Goal: Information Seeking & Learning: Learn about a topic

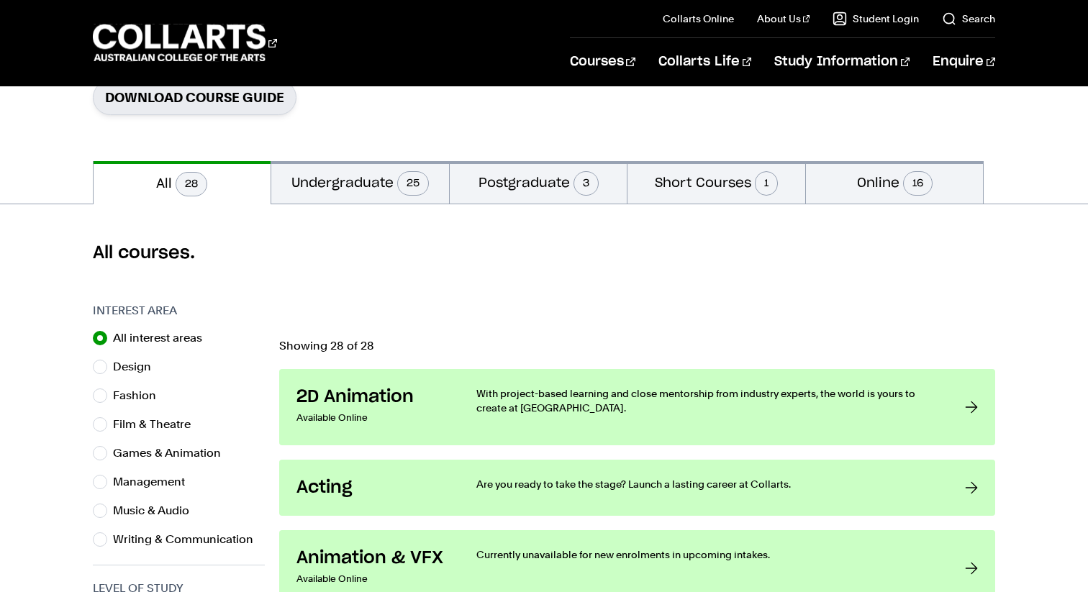
scroll to position [247, 0]
click at [743, 186] on button "Short Courses 1" at bounding box center [716, 181] width 178 height 42
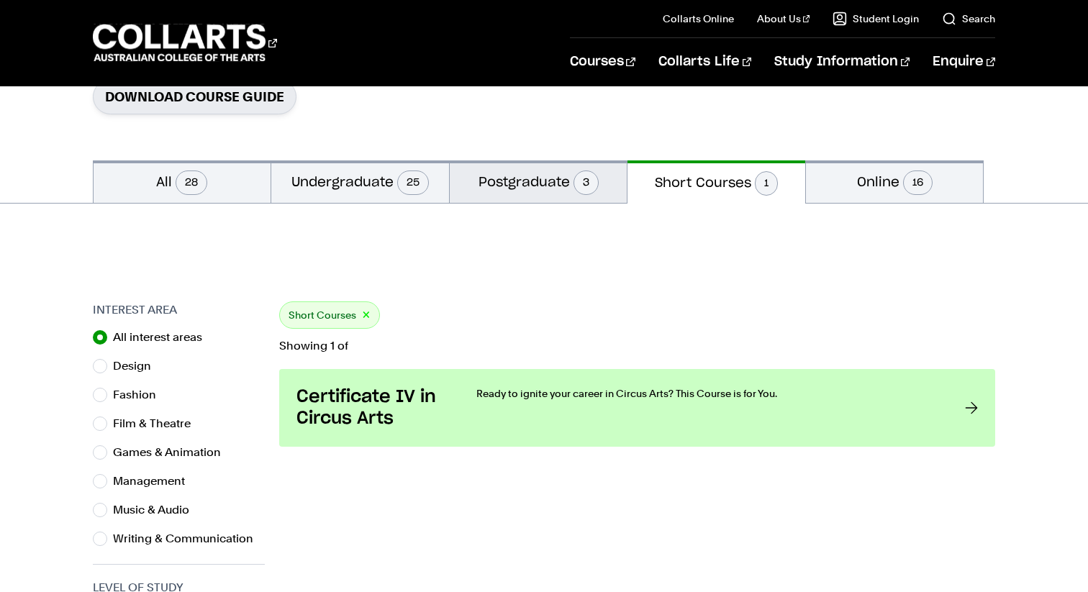
click at [605, 173] on button "Postgraduate 3" at bounding box center [539, 181] width 178 height 42
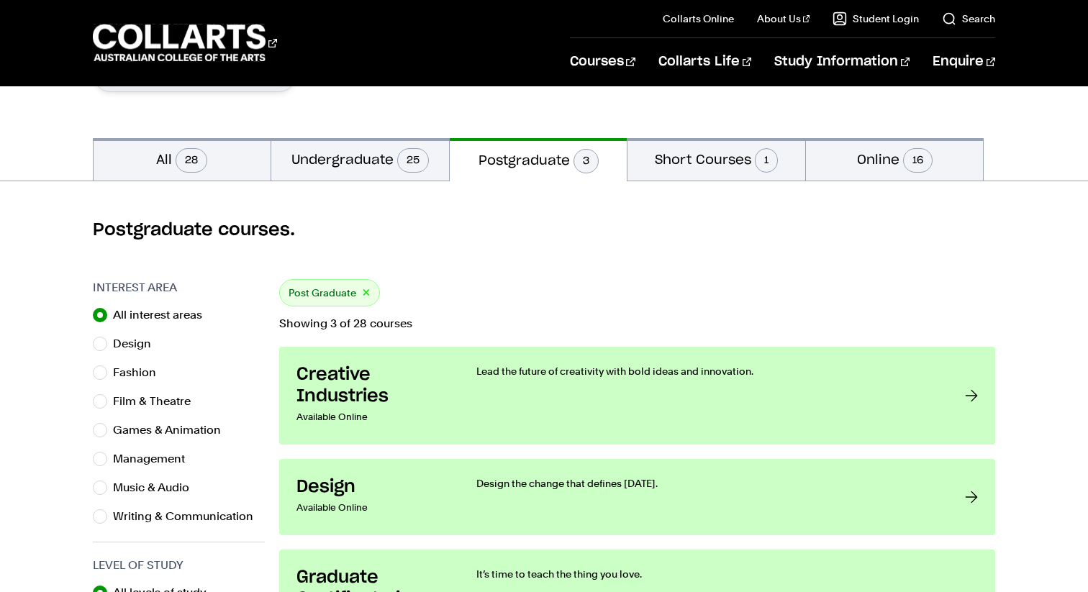
scroll to position [266, 0]
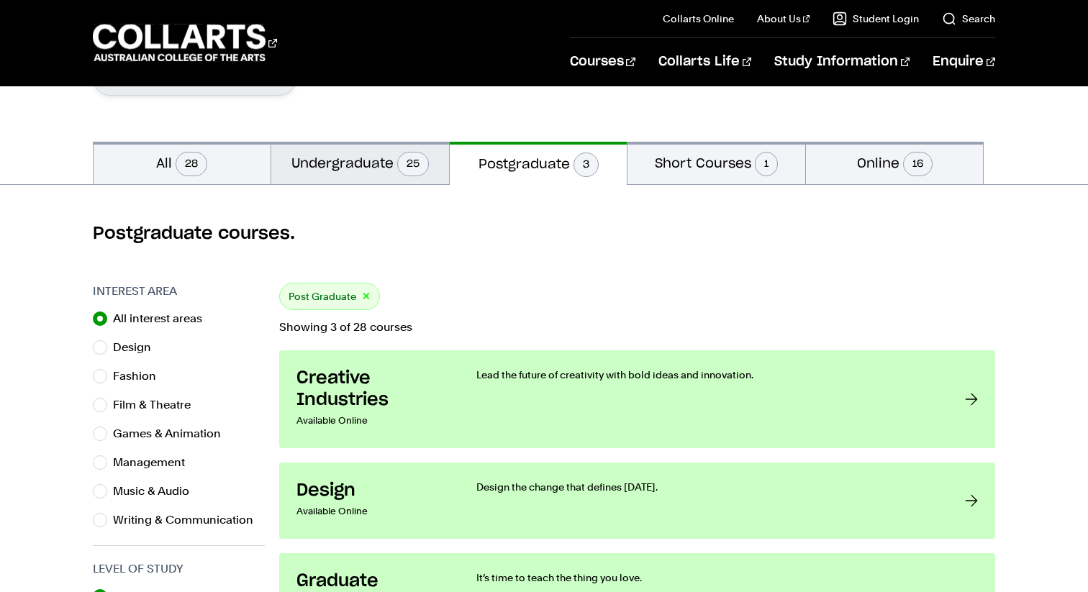
click at [422, 147] on button "Undergraduate 25" at bounding box center [360, 163] width 178 height 42
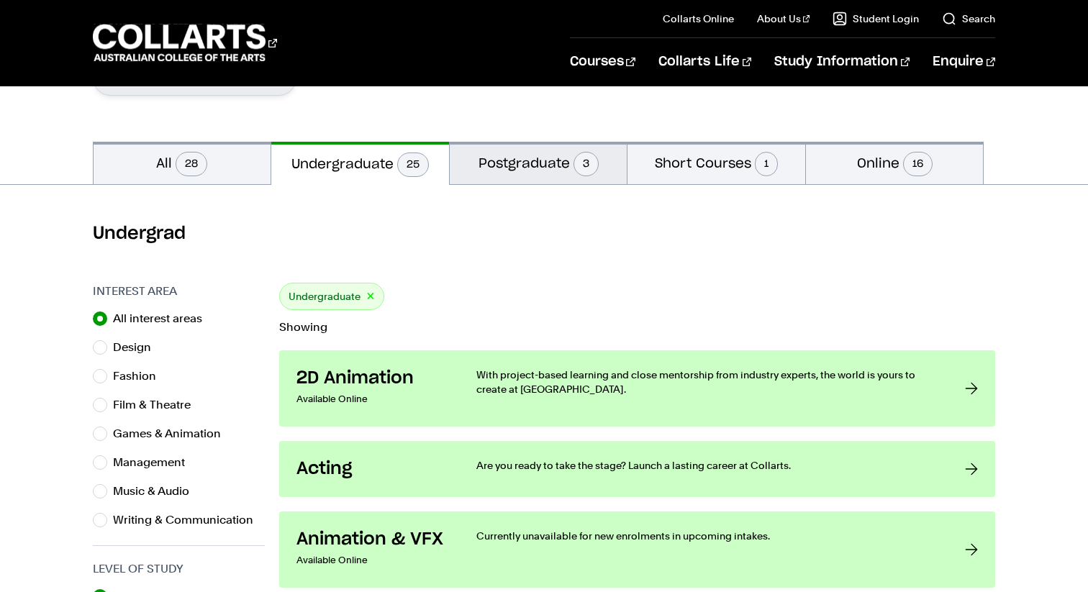
click at [557, 153] on button "Postgraduate 3" at bounding box center [539, 163] width 178 height 42
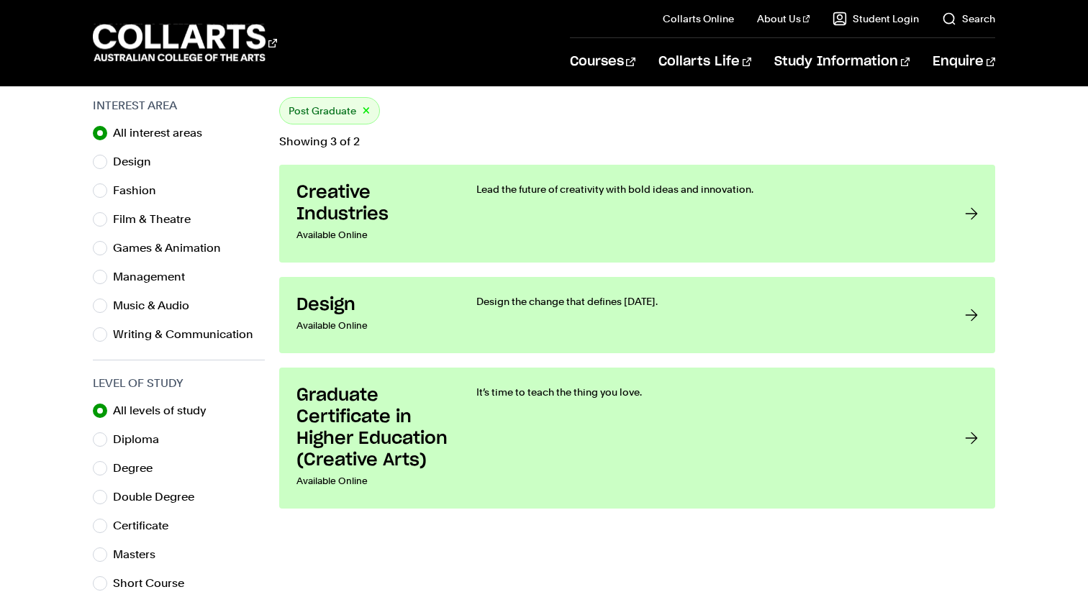
scroll to position [458, 0]
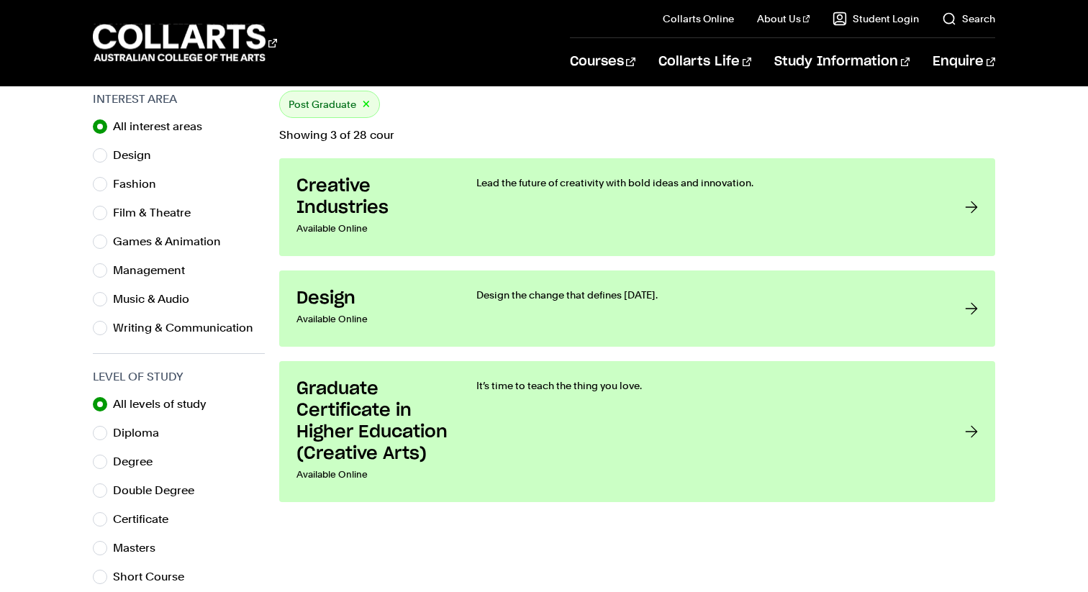
click at [557, 153] on section "Post Graduate × Showing 3 of 28 cour Creative Industries Available Online Lead …" at bounding box center [637, 458] width 716 height 735
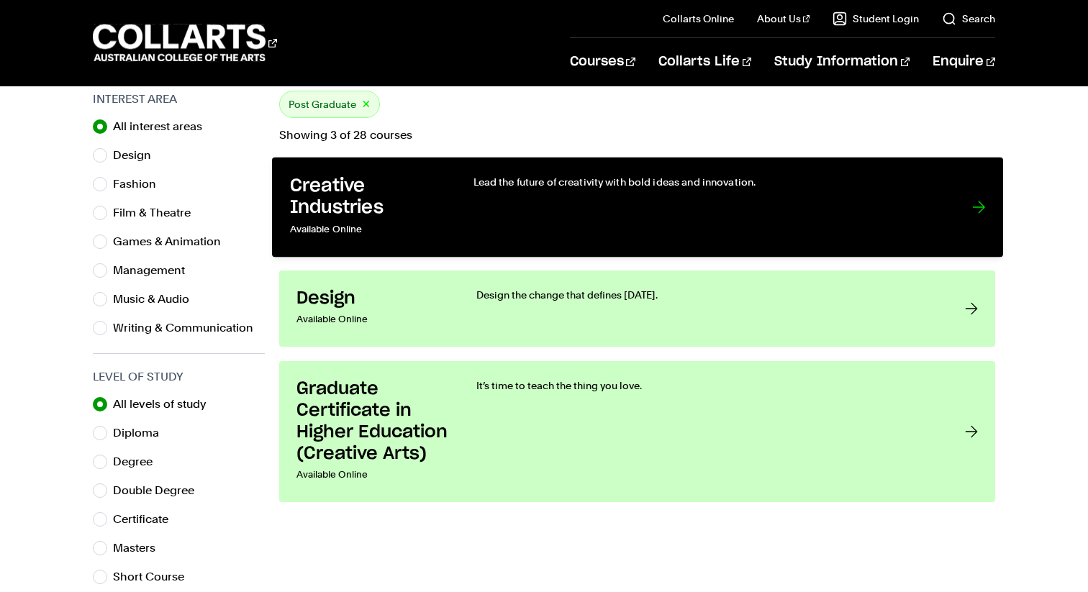
click at [595, 185] on p "Lead the future of creativity with bold ideas and innovation." at bounding box center [708, 182] width 470 height 14
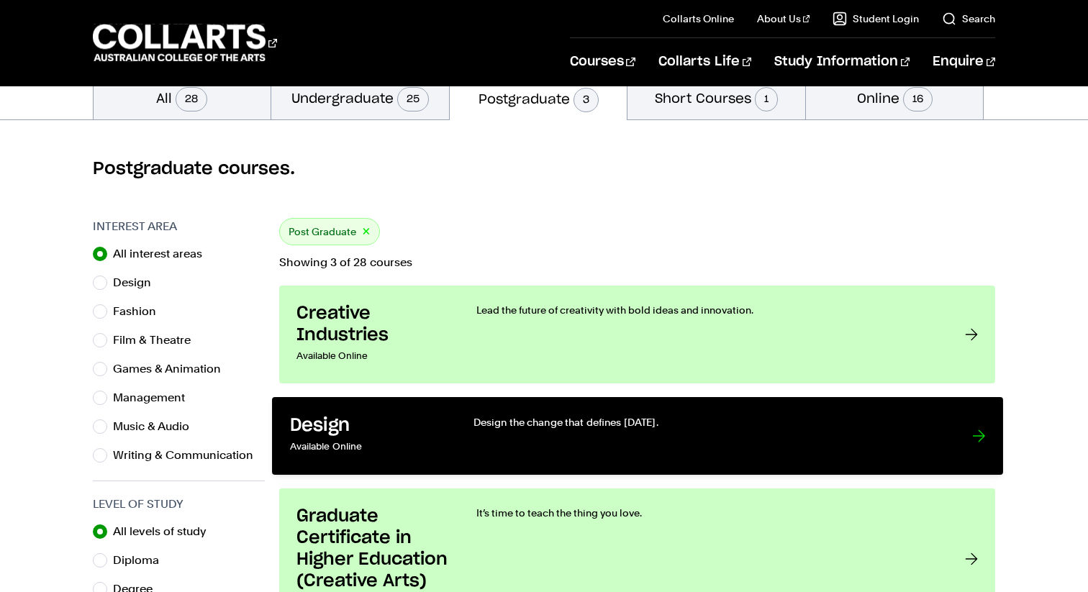
scroll to position [329, 0]
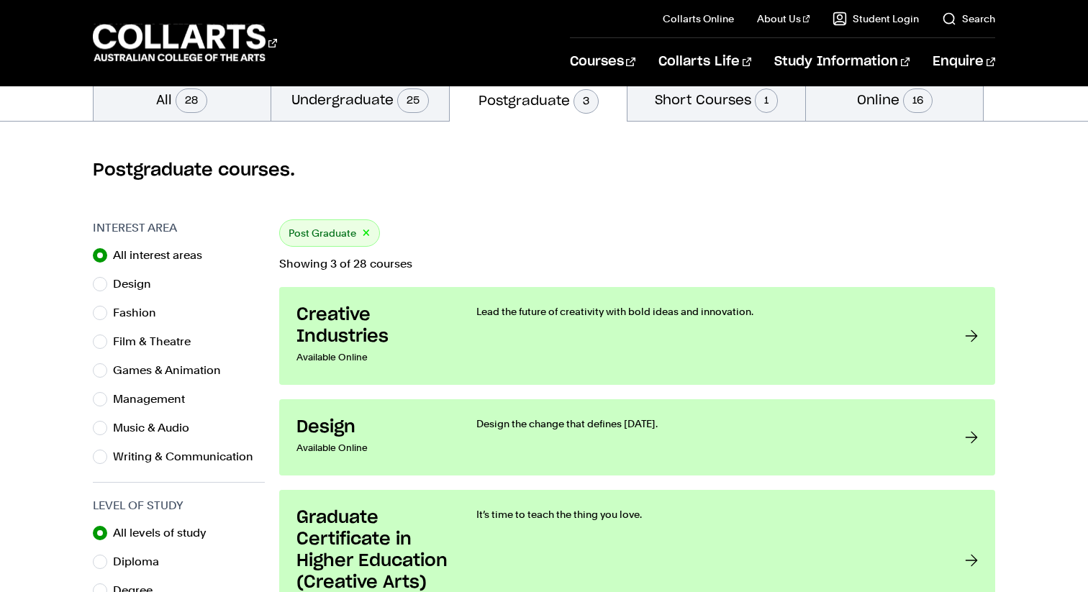
click at [357, 129] on div "Postgraduate courses." at bounding box center [544, 171] width 1088 height 98
click at [358, 101] on button "Undergraduate 25" at bounding box center [360, 99] width 178 height 42
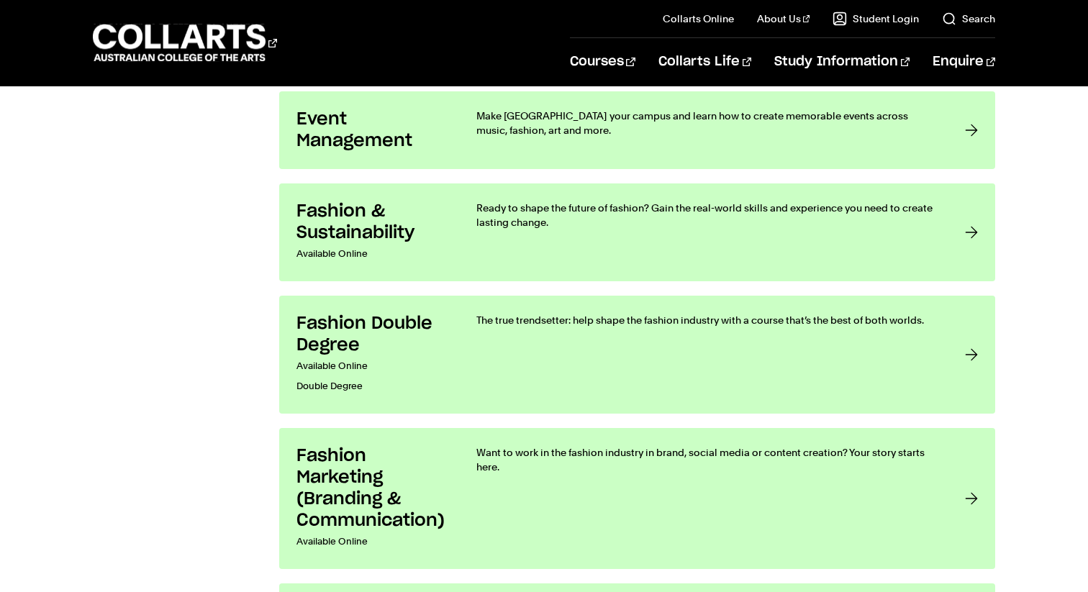
scroll to position [1461, 0]
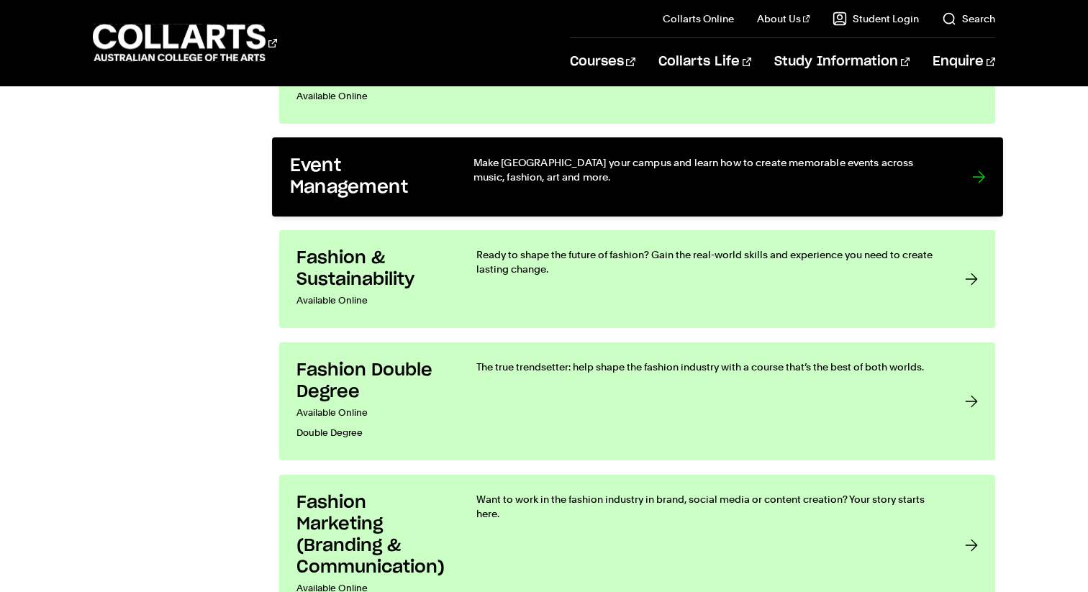
click at [429, 187] on h3 "Event Management" at bounding box center [366, 177] width 154 height 44
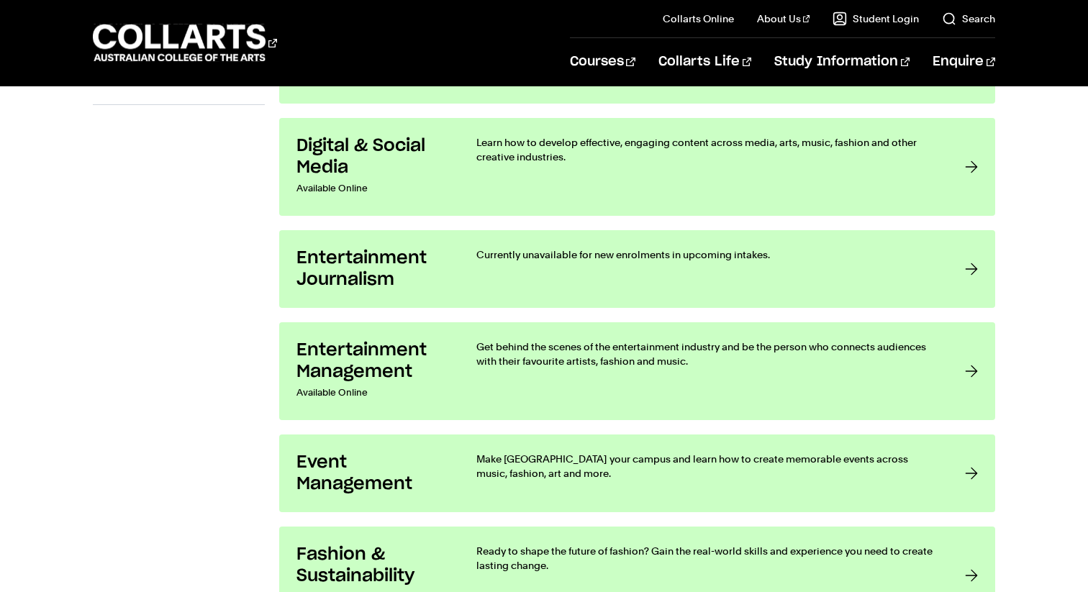
scroll to position [1203, 0]
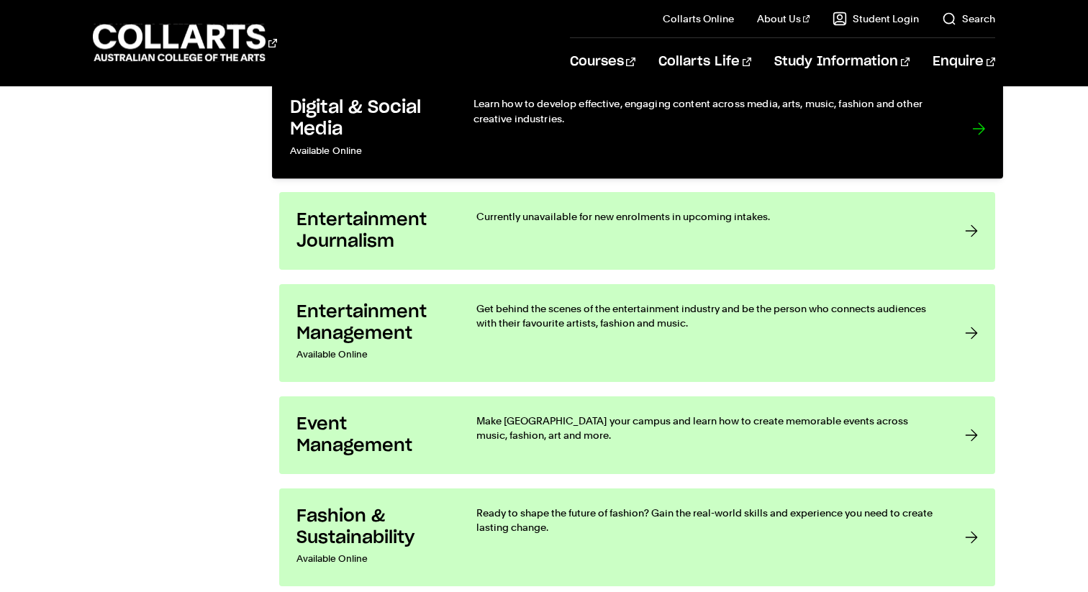
click at [409, 104] on h3 "Digital & Social Media" at bounding box center [366, 118] width 154 height 44
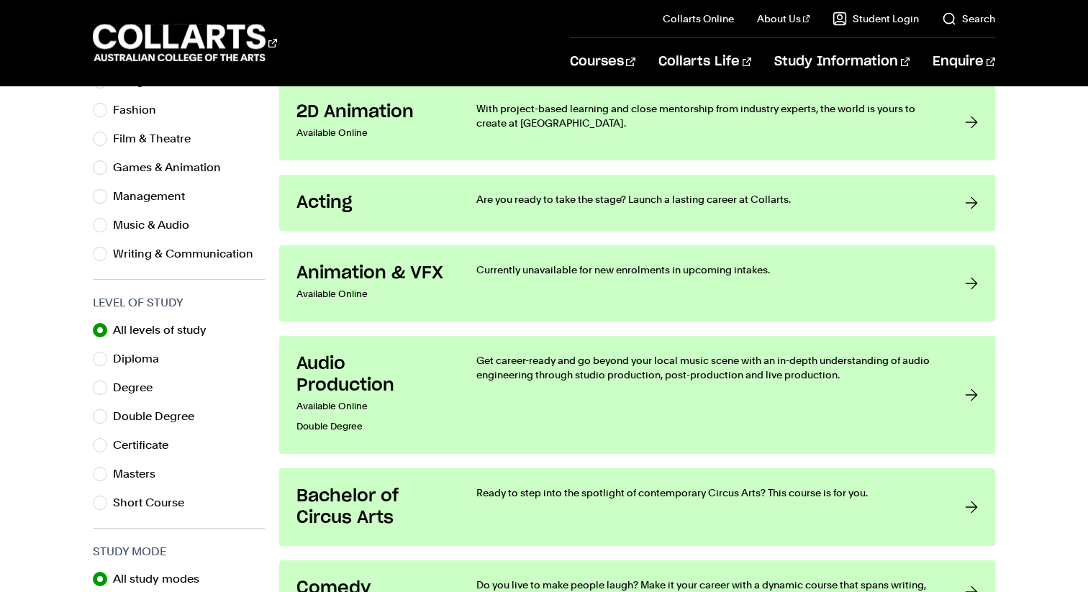
scroll to position [532, 0]
click at [146, 367] on label "Diploma" at bounding box center [142, 360] width 58 height 20
click at [107, 367] on input "Diploma" at bounding box center [100, 359] width 14 height 14
radio input "true"
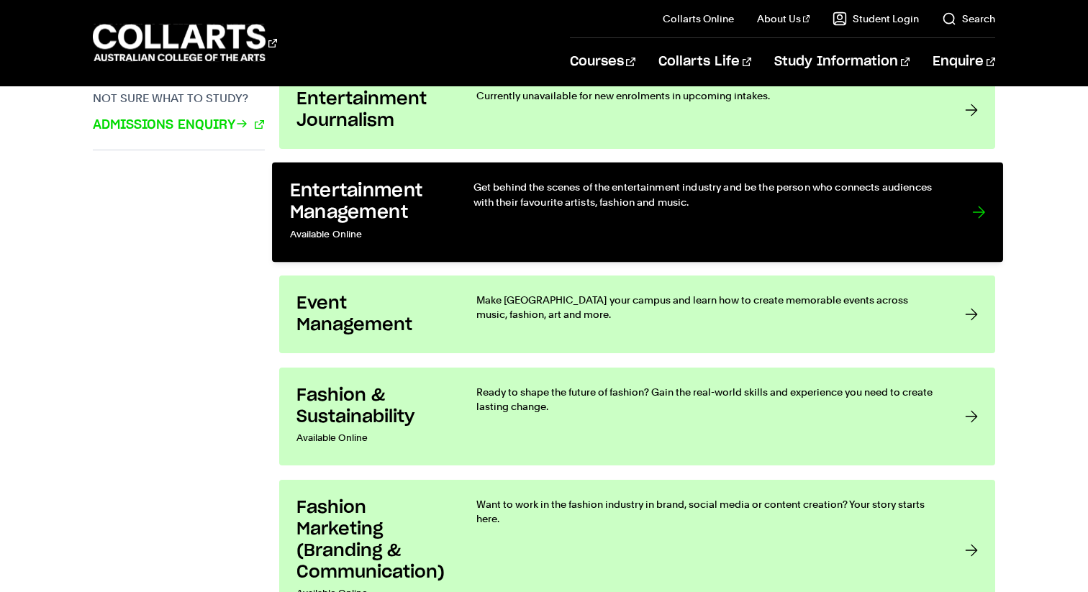
scroll to position [1111, 0]
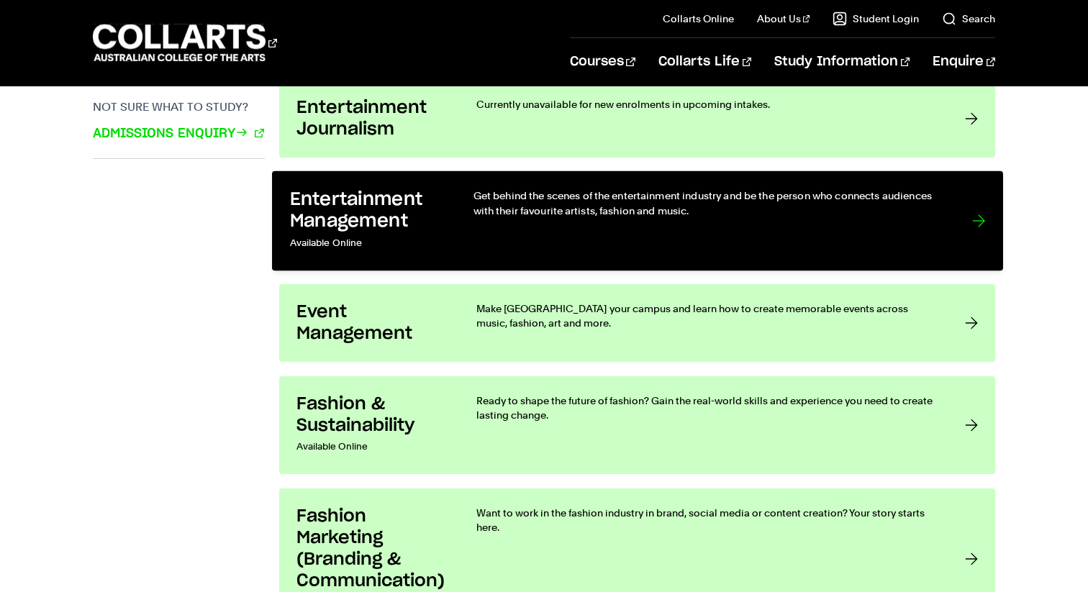
click at [377, 219] on h3 "Entertainment Management" at bounding box center [366, 210] width 154 height 44
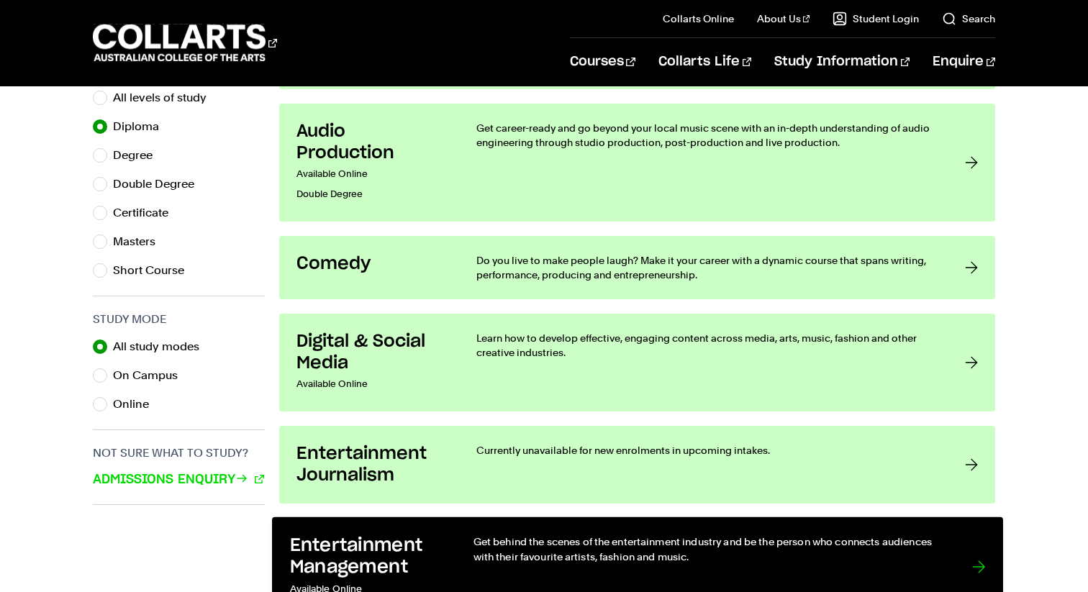
scroll to position [683, 0]
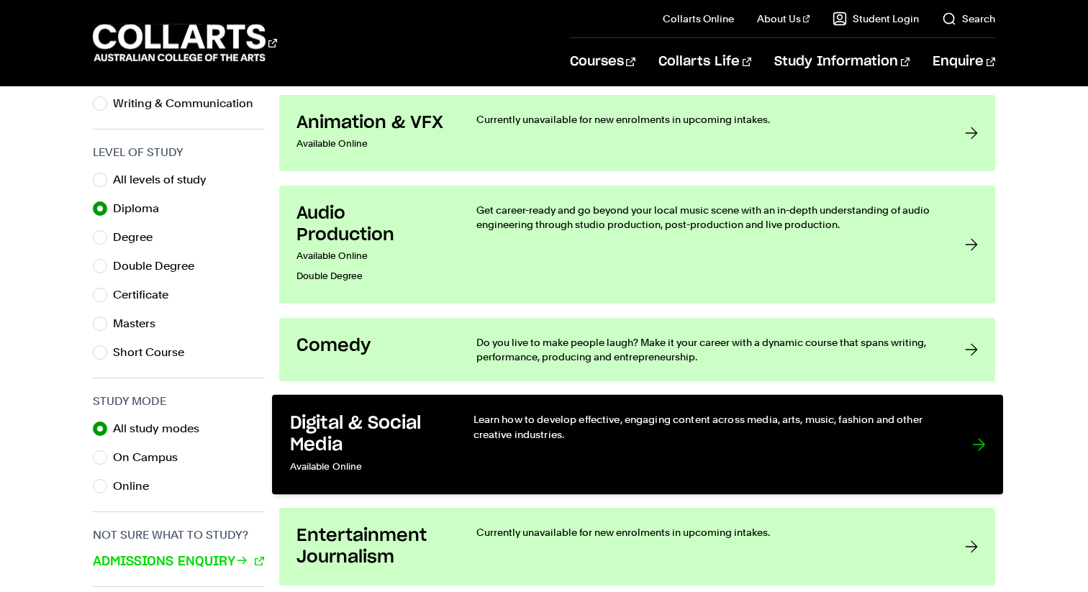
click at [407, 427] on h3 "Digital & Social Media" at bounding box center [366, 434] width 154 height 44
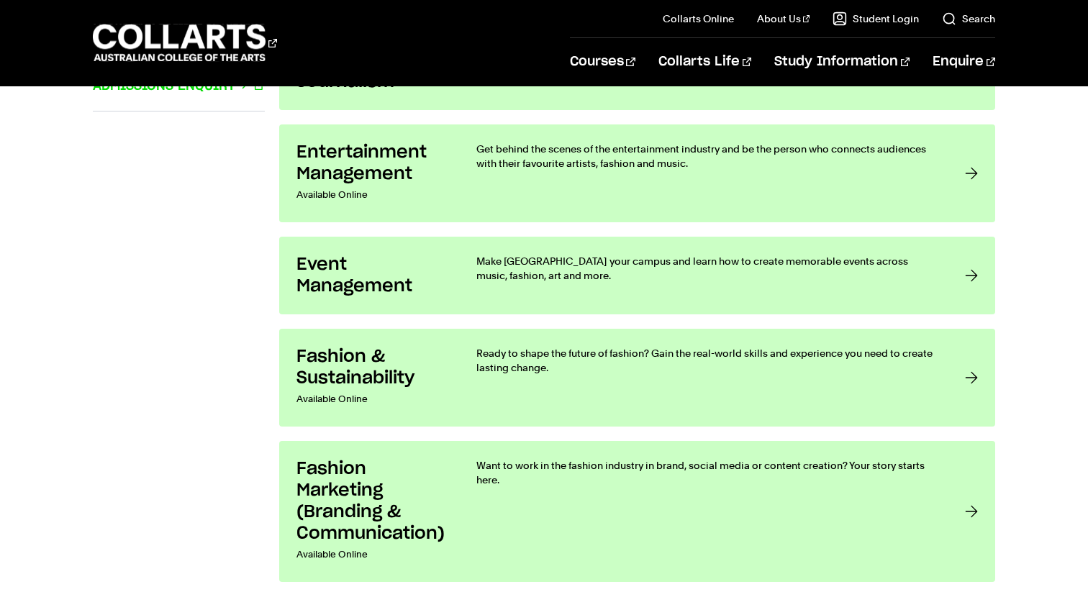
scroll to position [1170, 0]
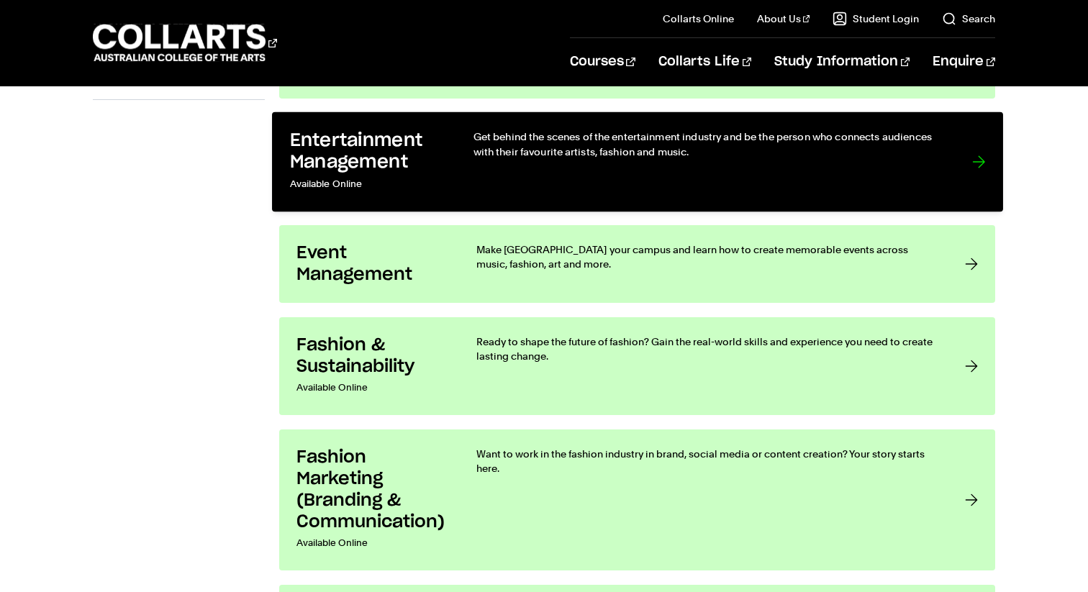
click at [353, 184] on p "Available Online" at bounding box center [366, 184] width 154 height 21
click at [357, 157] on h3 "Entertainment Management" at bounding box center [366, 151] width 154 height 44
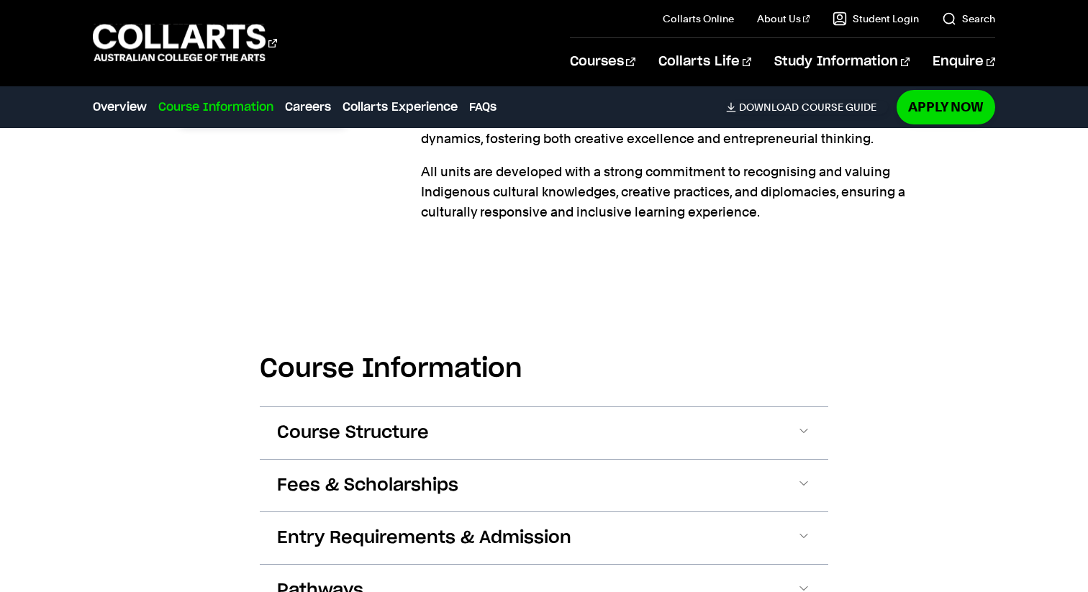
scroll to position [519, 0]
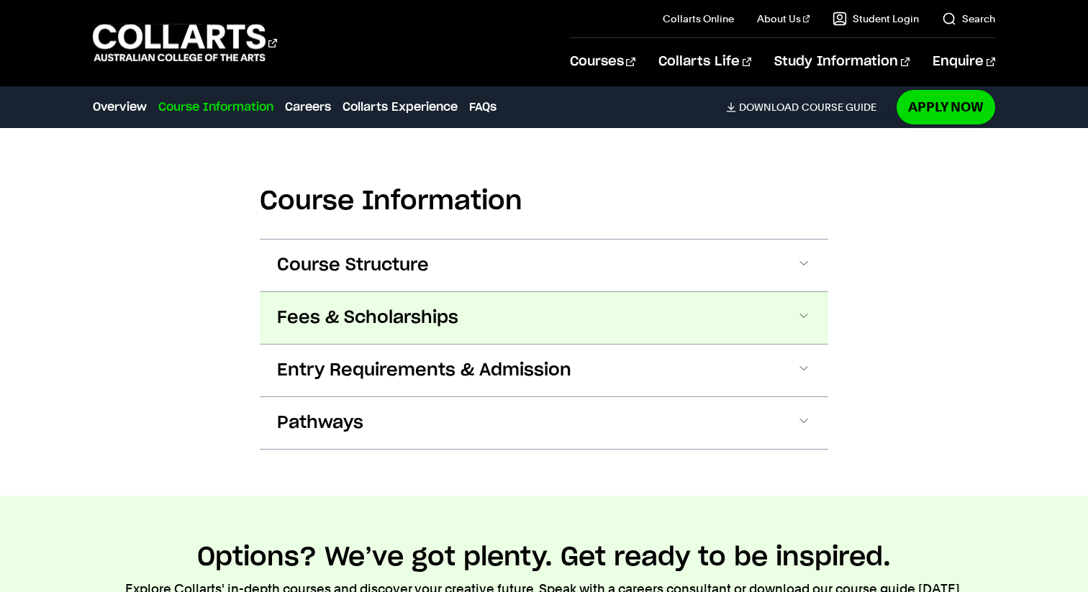
click at [442, 306] on span "Fees & Scholarships" at bounding box center [367, 317] width 181 height 23
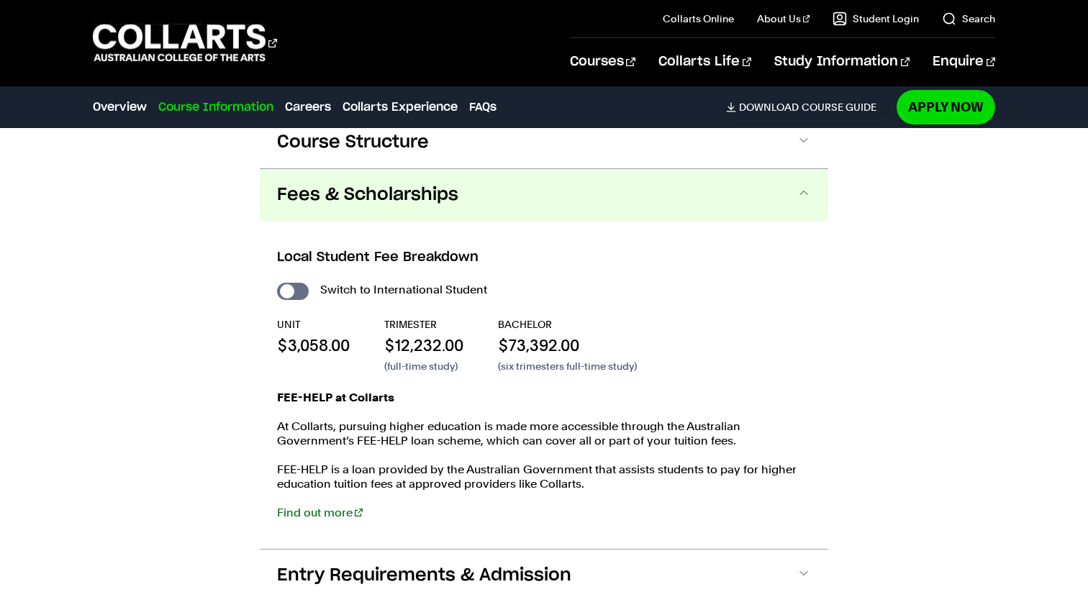
scroll to position [1720, 0]
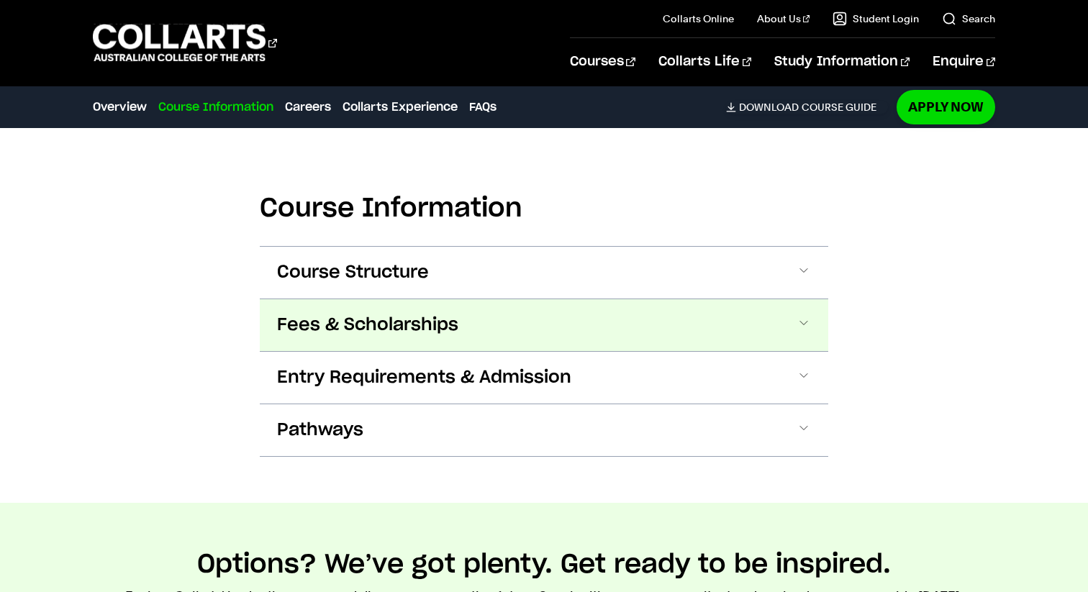
click at [532, 299] on button "Fees & Scholarships" at bounding box center [544, 325] width 568 height 52
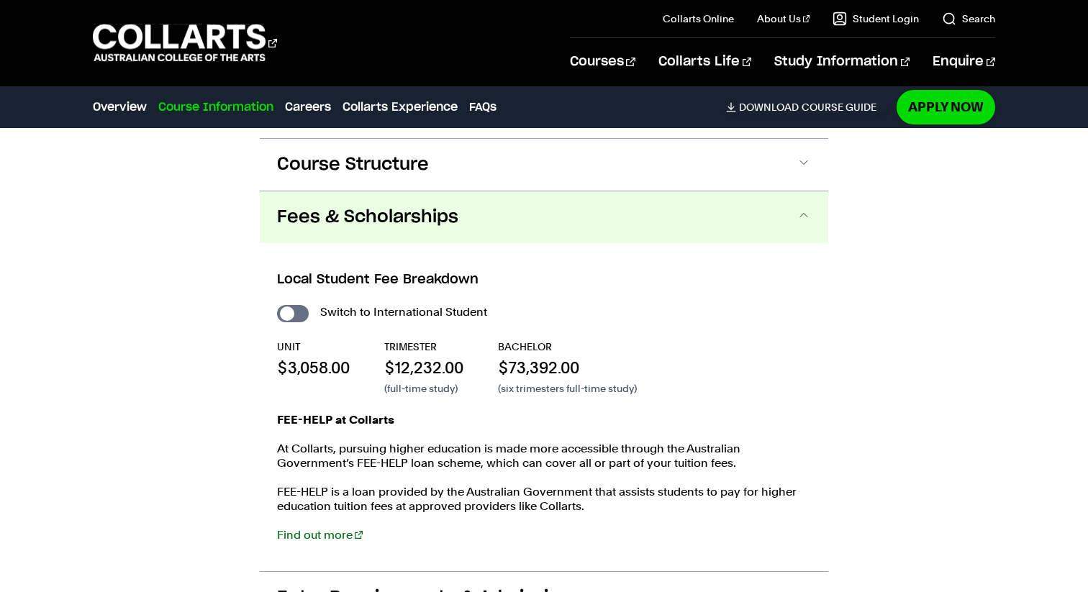
scroll to position [1736, 0]
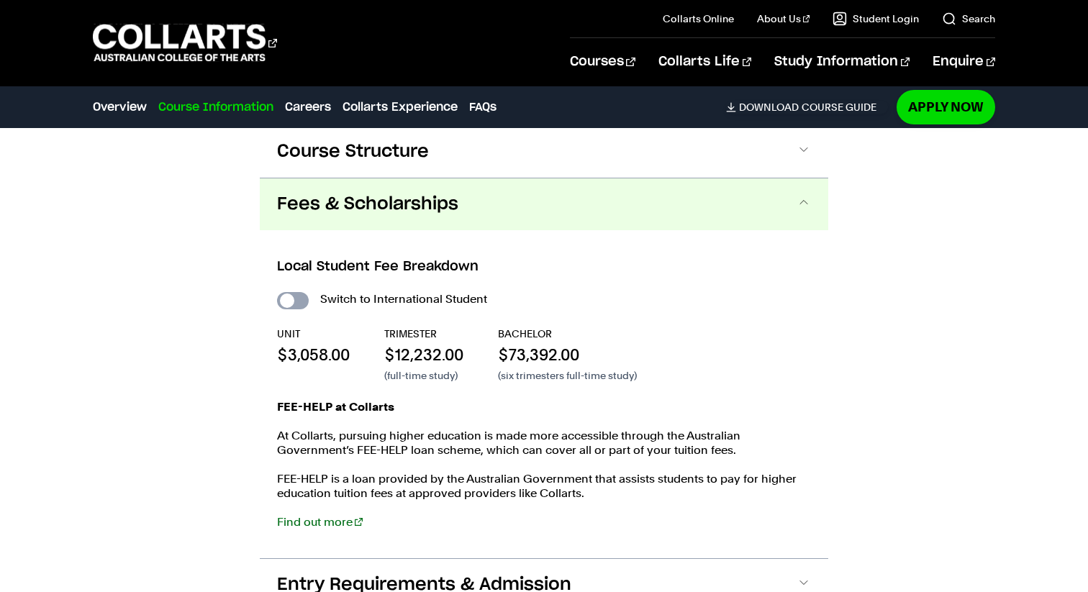
click at [289, 292] on input "International Student" at bounding box center [293, 300] width 32 height 17
checkbox input "true"
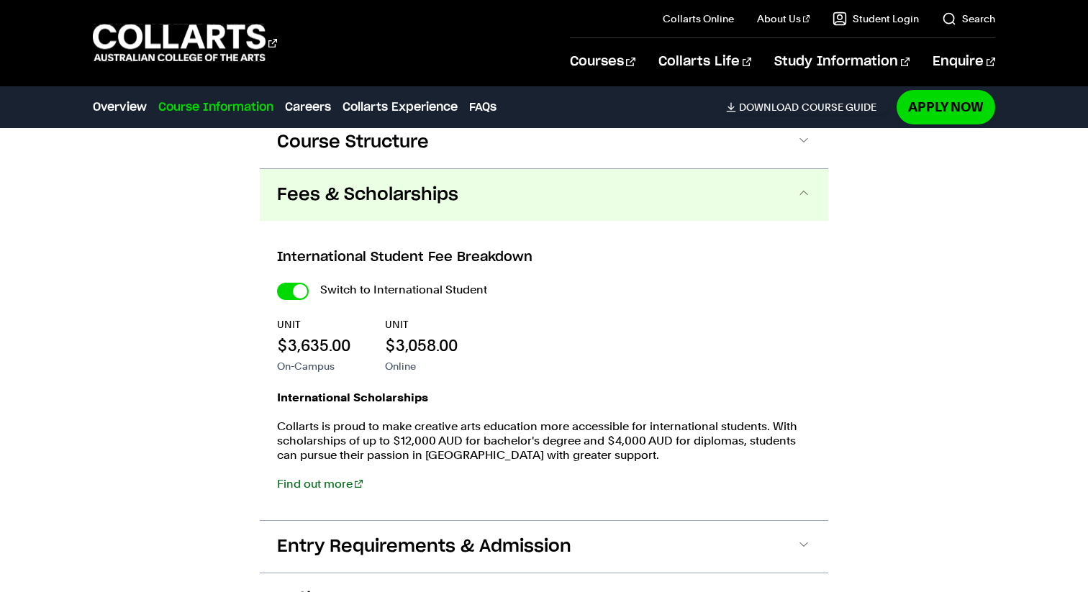
scroll to position [1421, 0]
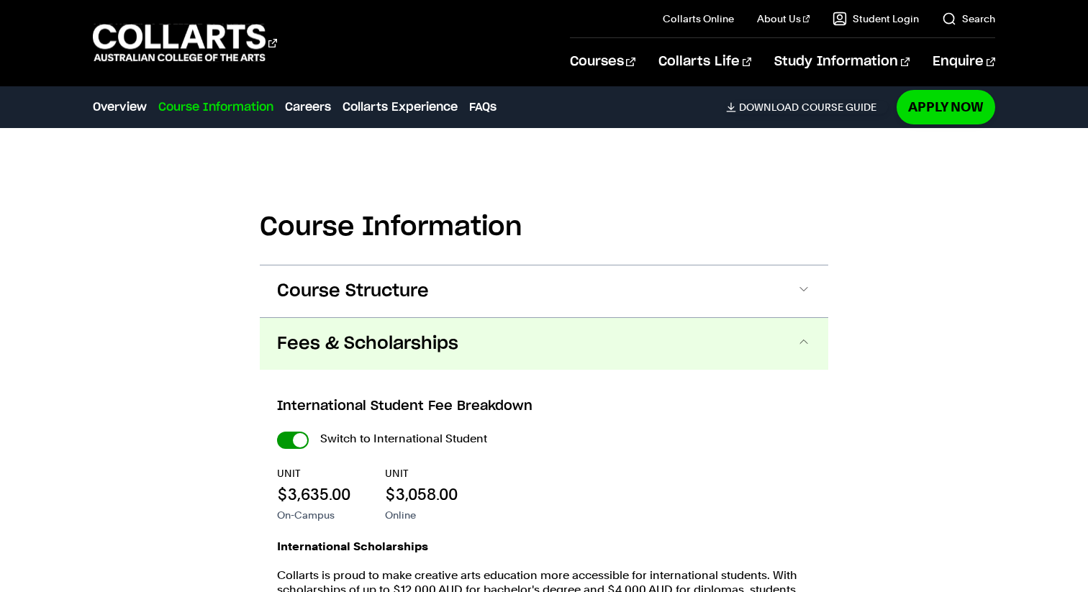
click at [298, 432] on input "International Student" at bounding box center [293, 440] width 32 height 17
checkbox input "false"
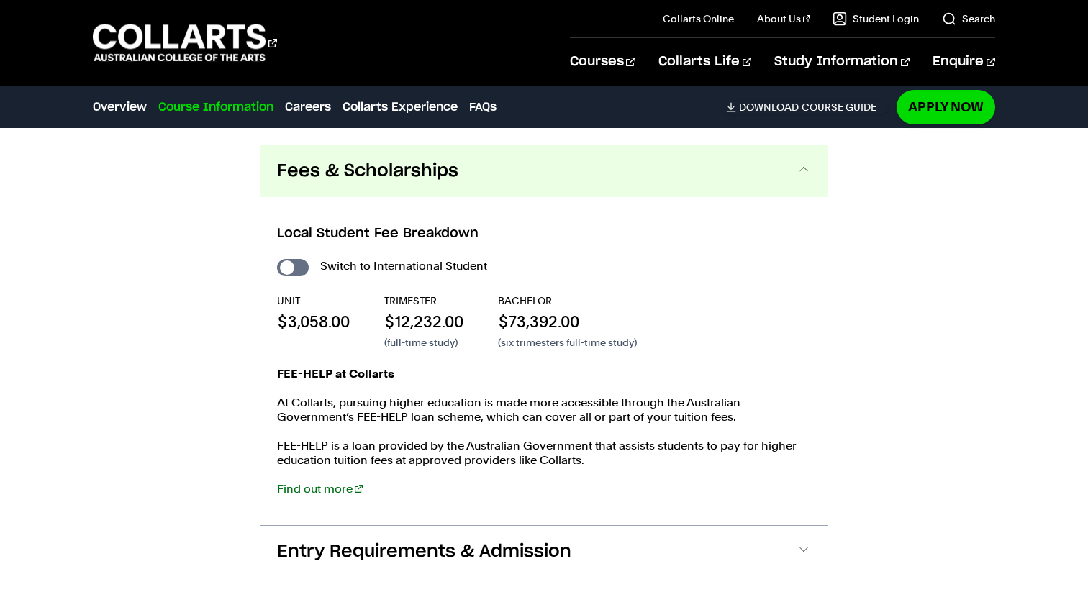
scroll to position [1776, 0]
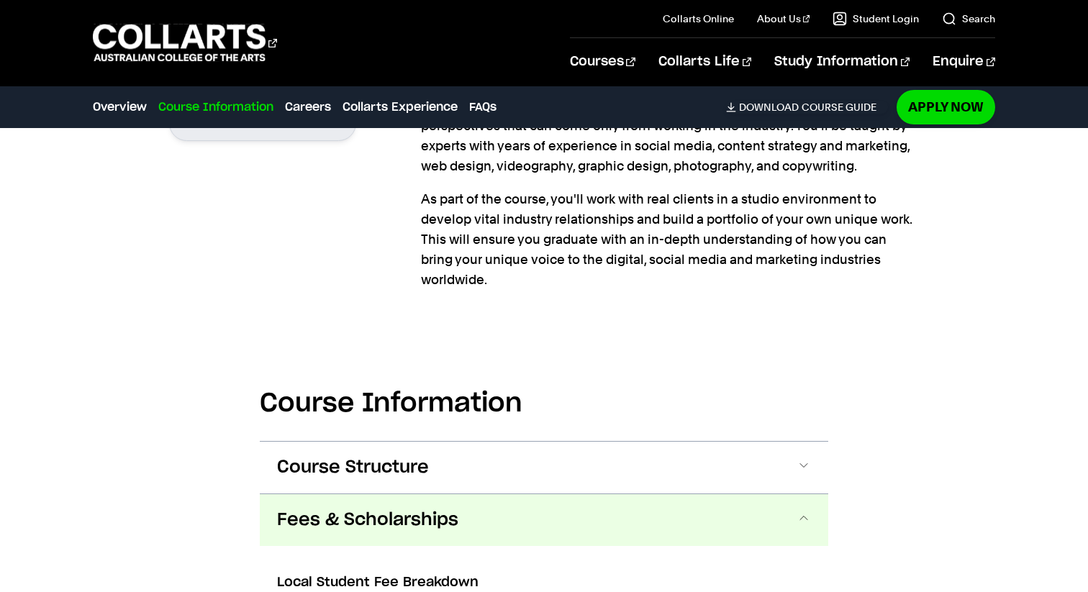
scroll to position [1736, 0]
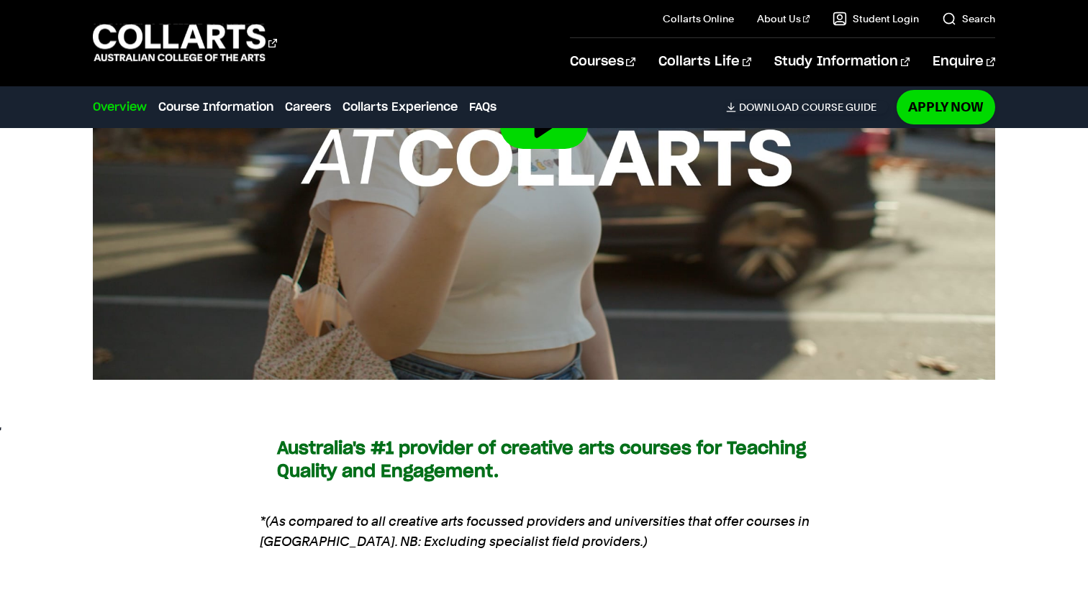
scroll to position [995, 0]
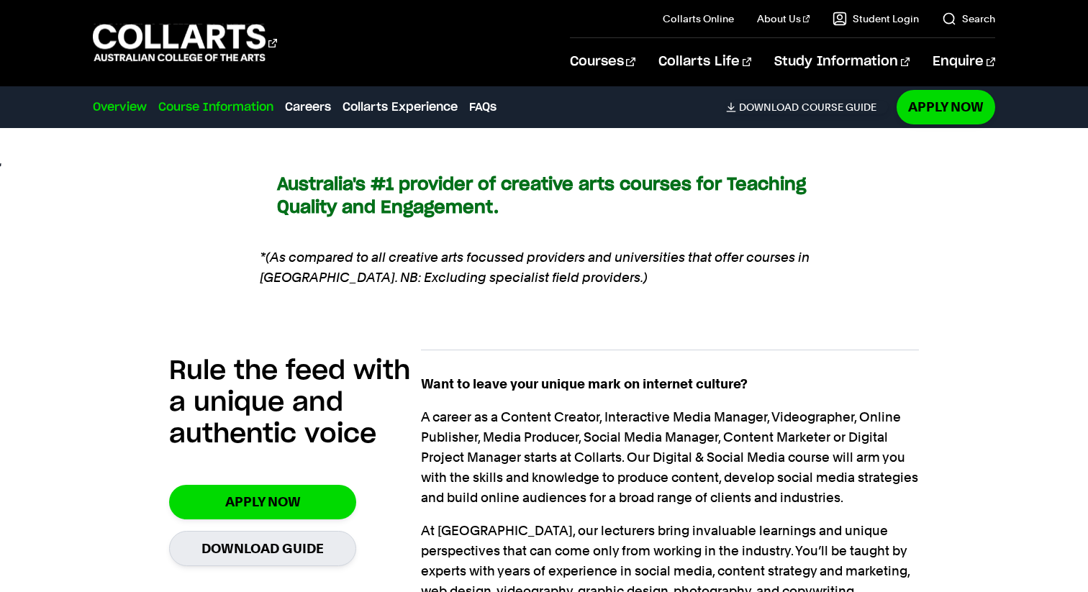
click at [211, 112] on link "Course Information" at bounding box center [215, 107] width 115 height 17
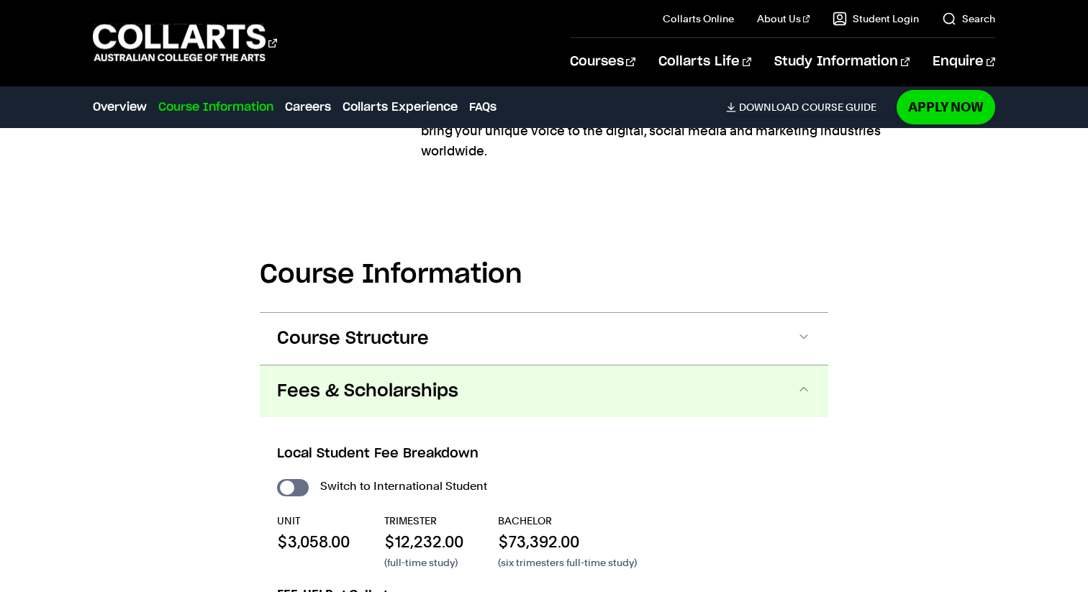
scroll to position [1564, 0]
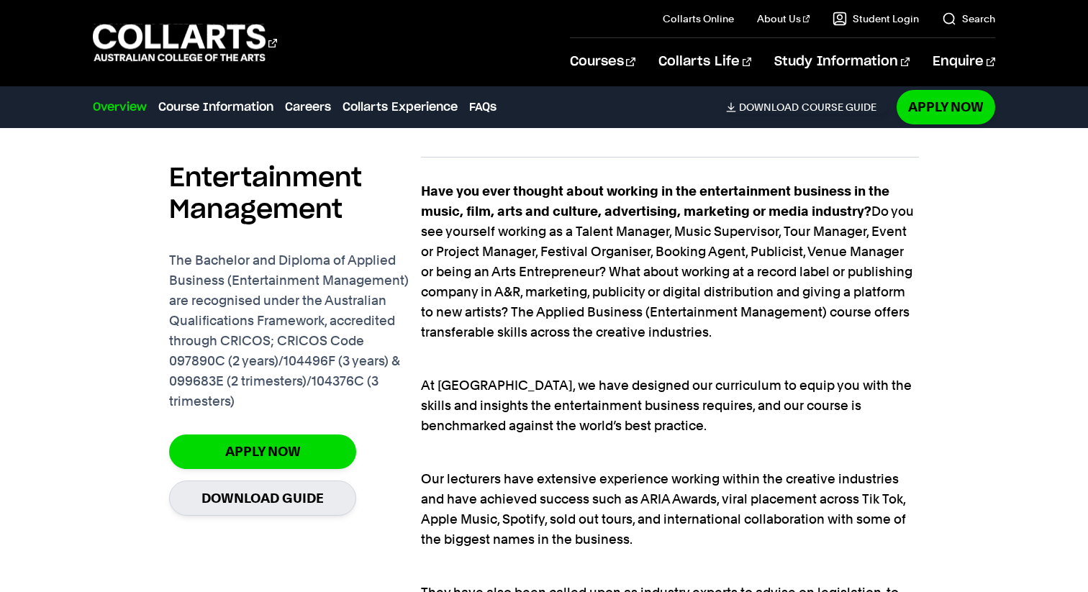
scroll to position [1395, 0]
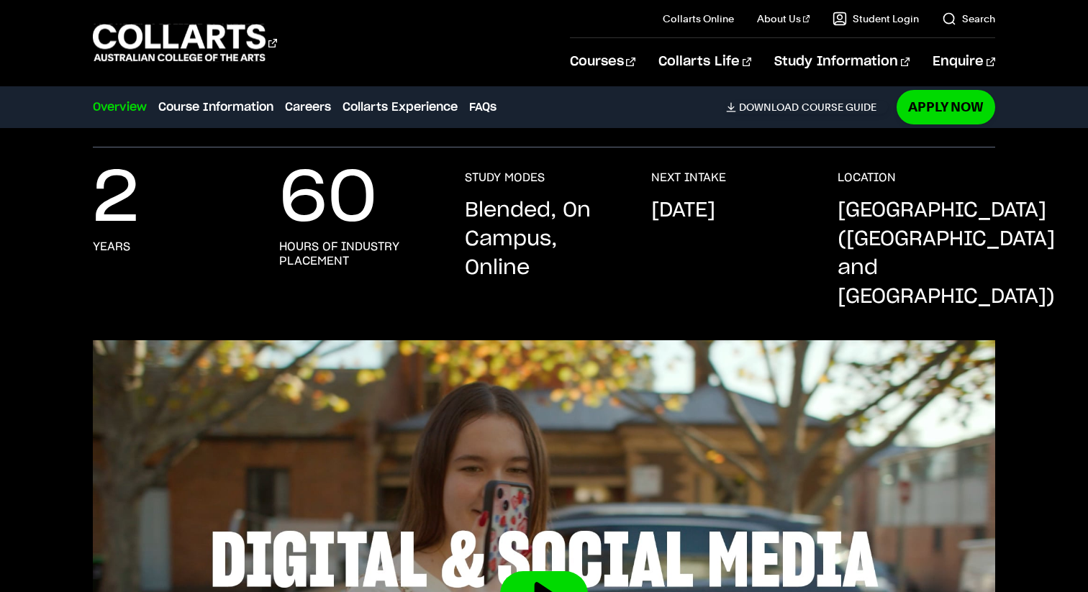
scroll to position [496, 0]
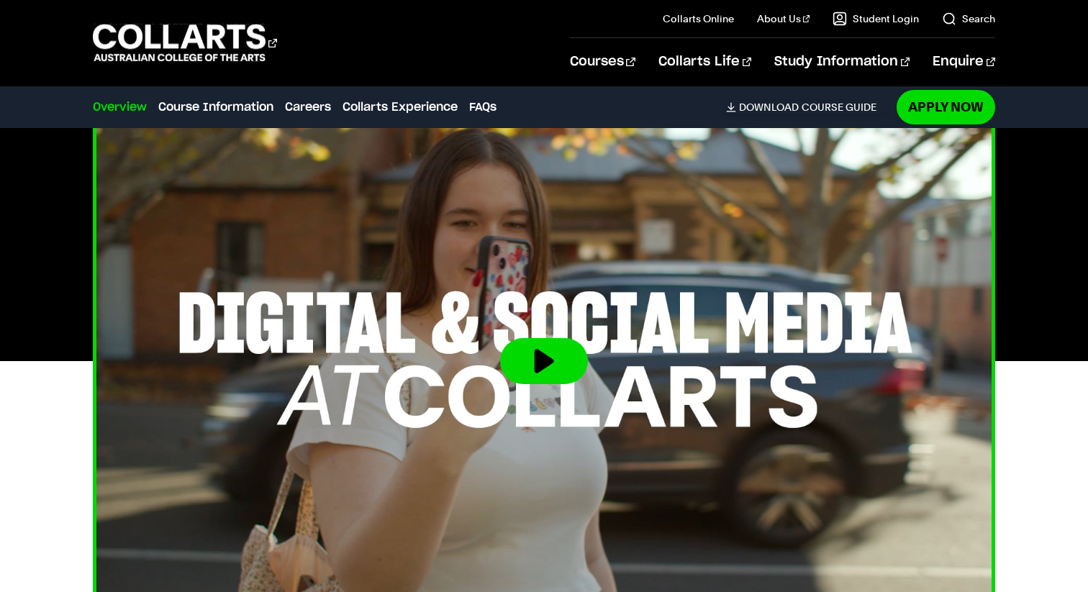
click at [538, 378] on img at bounding box center [543, 361] width 993 height 558
click at [546, 300] on img at bounding box center [543, 361] width 993 height 558
click at [560, 338] on button at bounding box center [544, 361] width 88 height 46
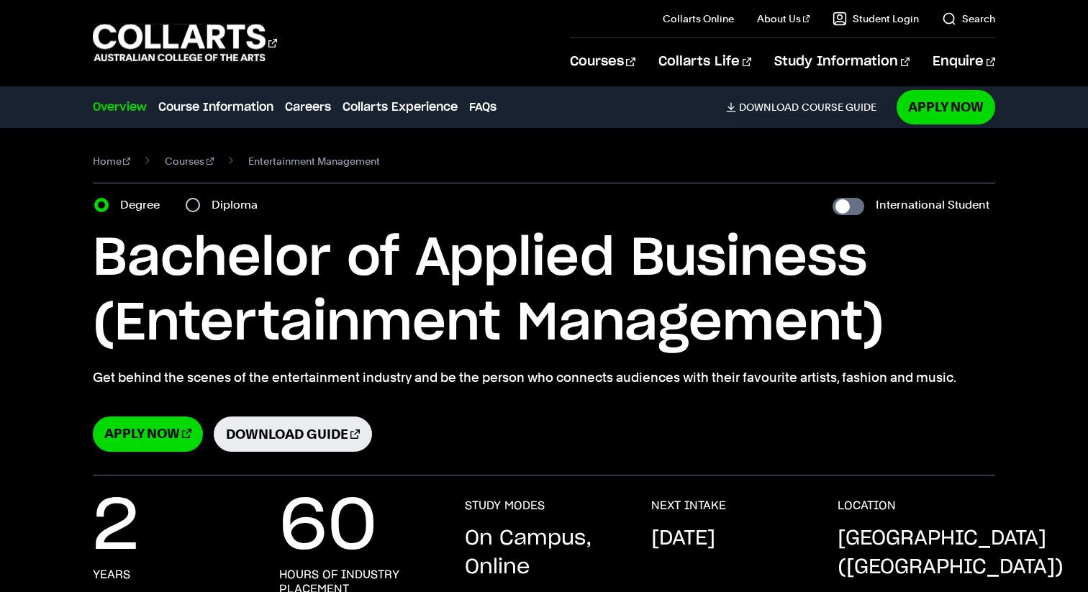
scroll to position [1, 0]
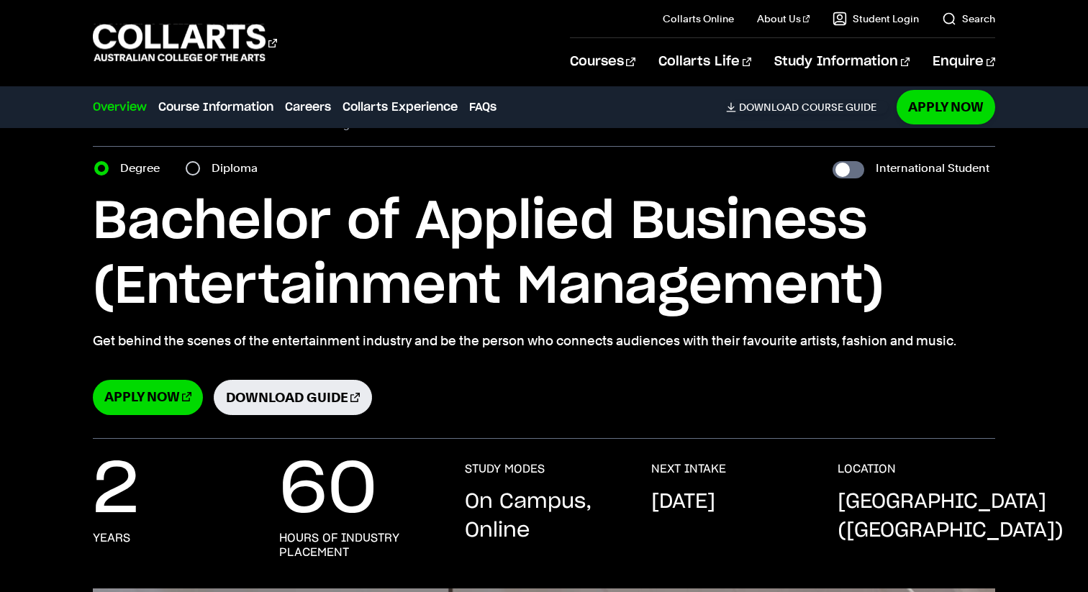
click at [220, 166] on label "Diploma" at bounding box center [238, 168] width 55 height 20
click at [200, 166] on input "Diploma" at bounding box center [193, 168] width 14 height 14
radio input "true"
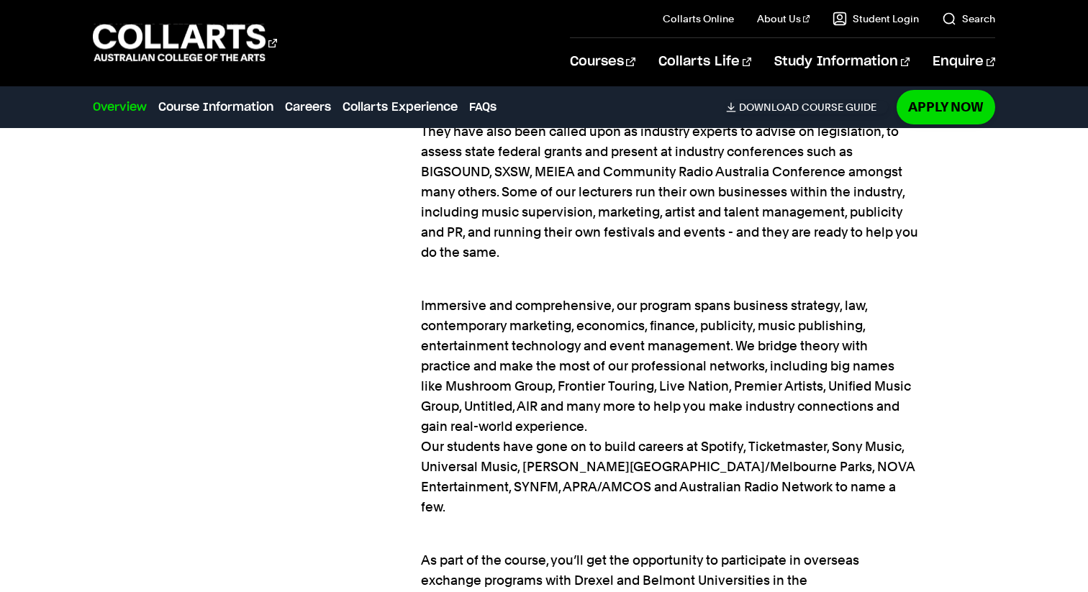
scroll to position [1920, 0]
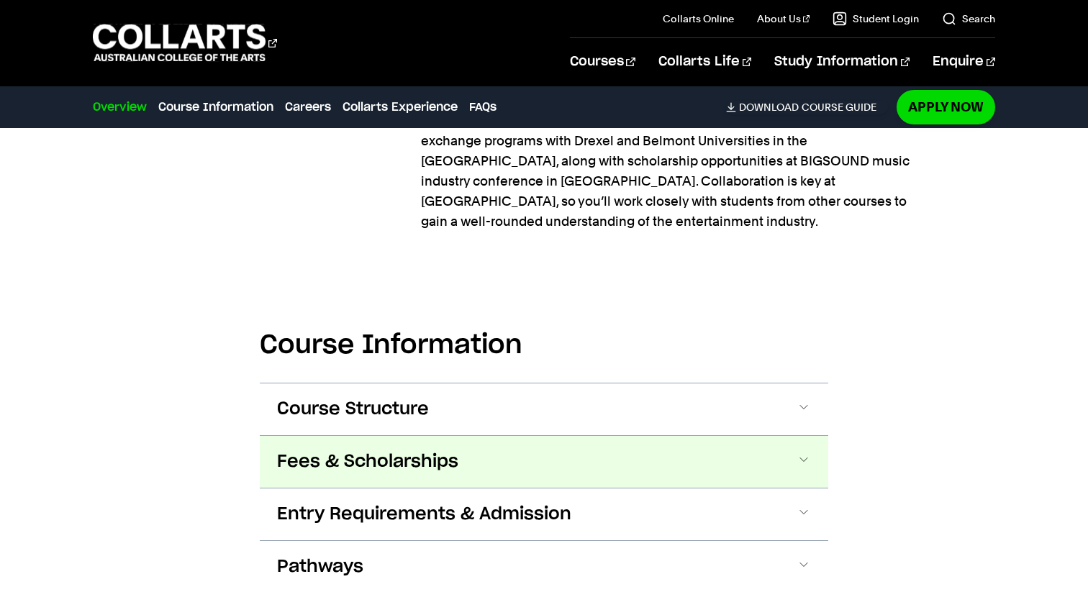
click at [475, 436] on button "Fees & Scholarships" at bounding box center [544, 462] width 568 height 52
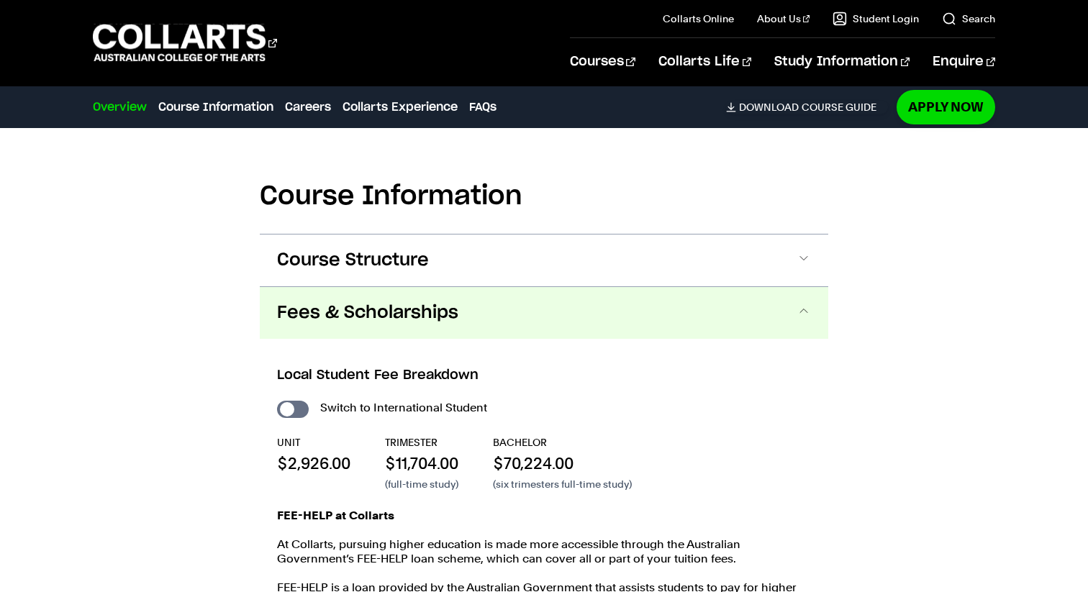
scroll to position [2035, 0]
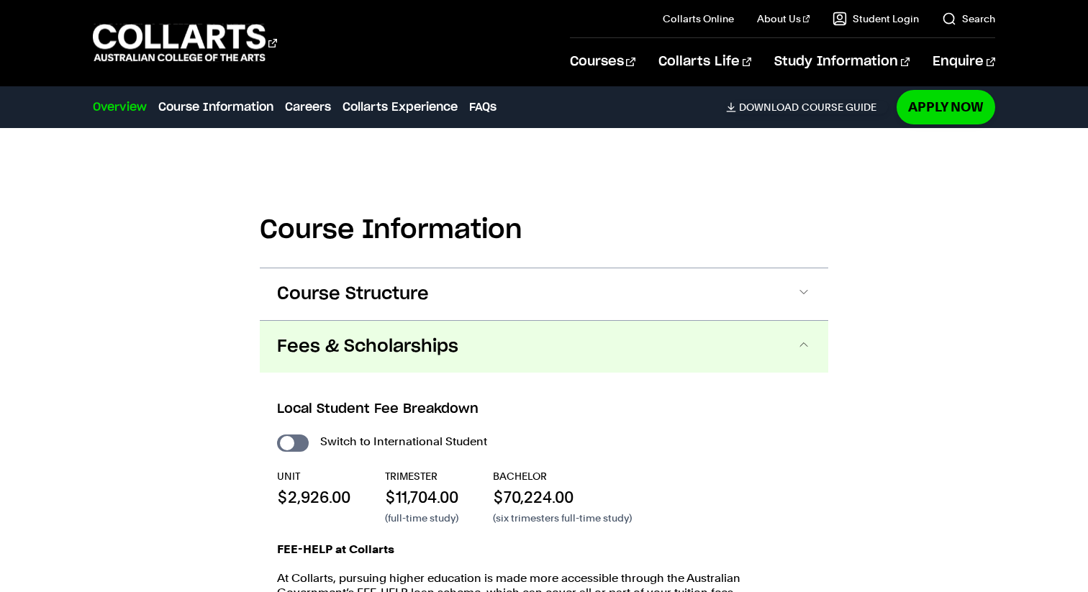
click at [437, 335] on span "Fees & Scholarships" at bounding box center [367, 346] width 181 height 23
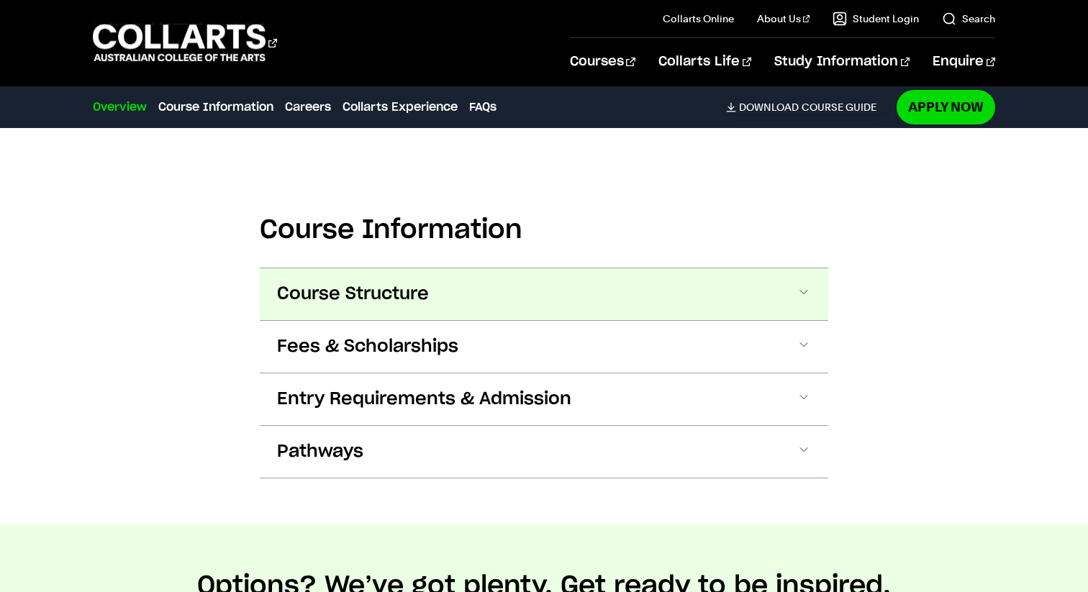
click at [434, 268] on button "Course Structure" at bounding box center [544, 294] width 568 height 52
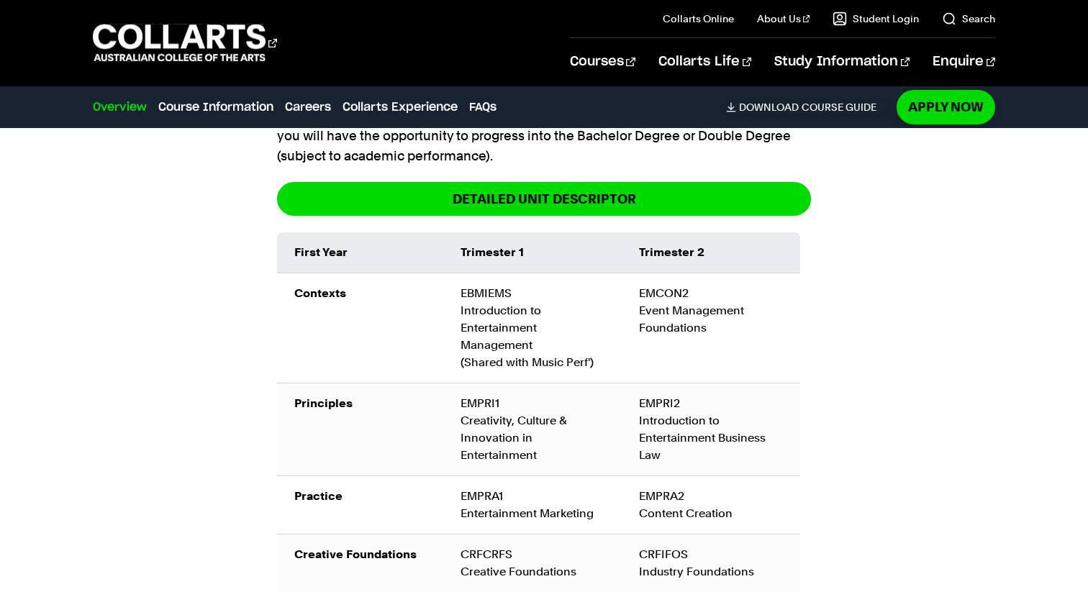
scroll to position [2297, 0]
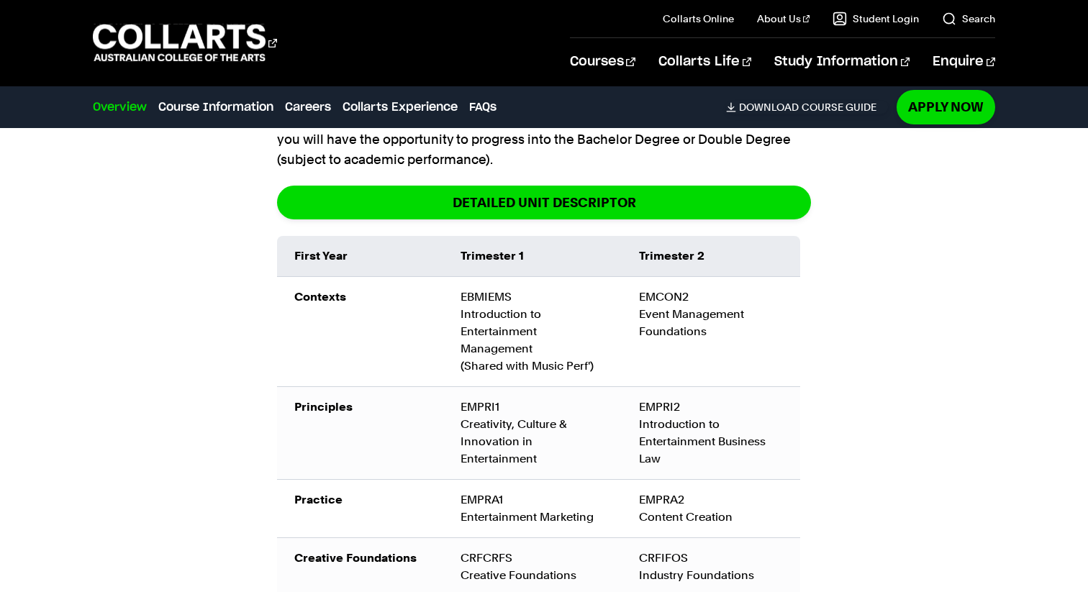
click at [501, 491] on div "EMPRA1 Entertainment Marketing" at bounding box center [532, 508] width 145 height 35
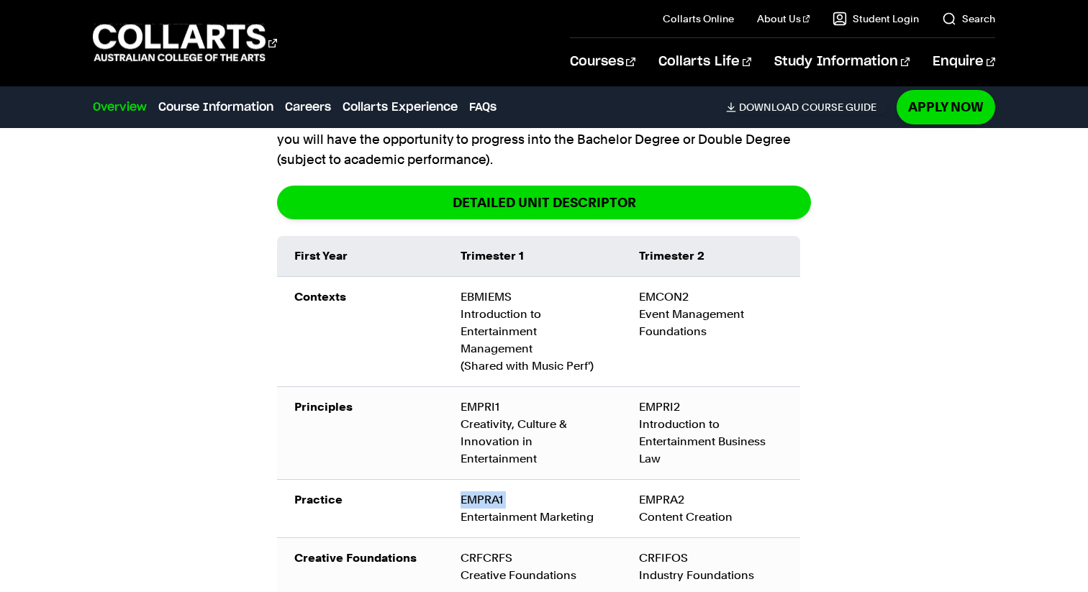
click at [501, 491] on div "EMPRA1 Entertainment Marketing" at bounding box center [532, 508] width 145 height 35
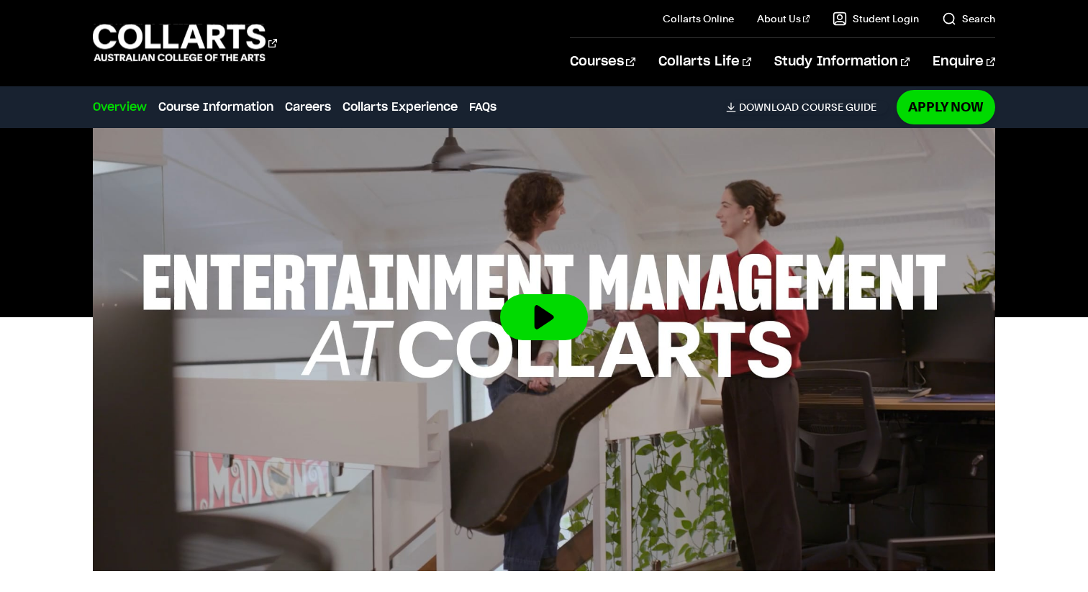
scroll to position [543, 0]
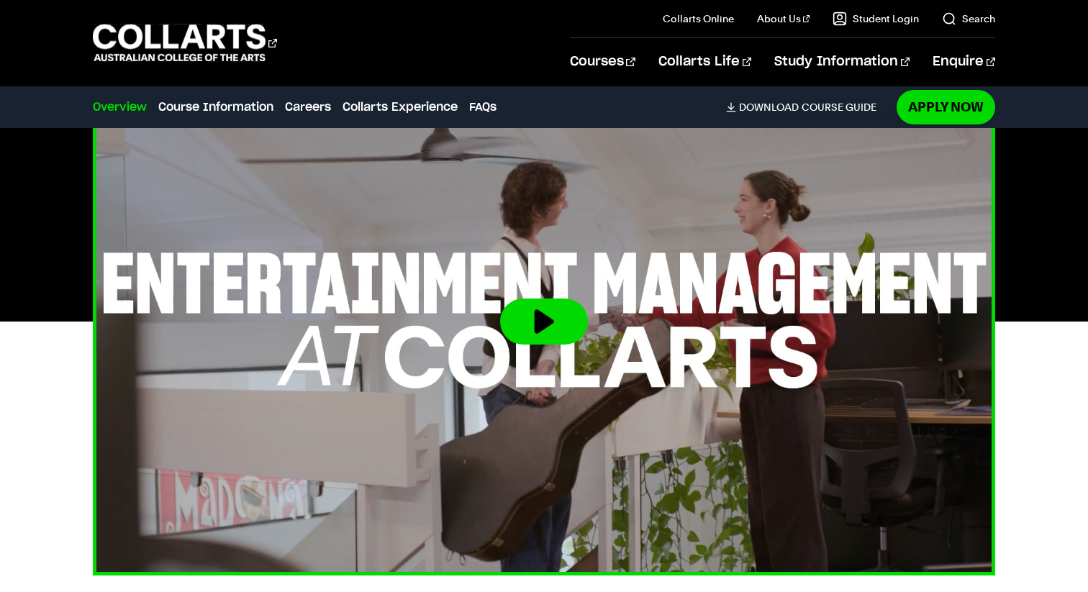
click at [498, 459] on img at bounding box center [543, 321] width 993 height 558
click at [437, 336] on img at bounding box center [543, 321] width 993 height 558
click at [519, 306] on button at bounding box center [544, 321] width 88 height 46
